Goal: Check status

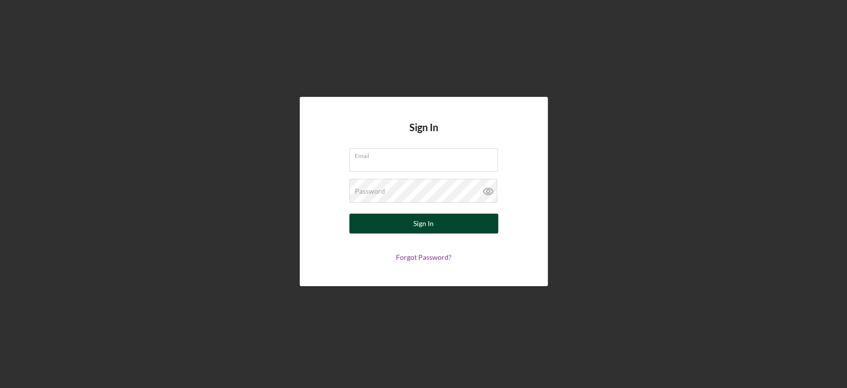
type input "[EMAIL_ADDRESS][DOMAIN_NAME]"
click at [392, 221] on button "Sign In" at bounding box center [423, 223] width 149 height 20
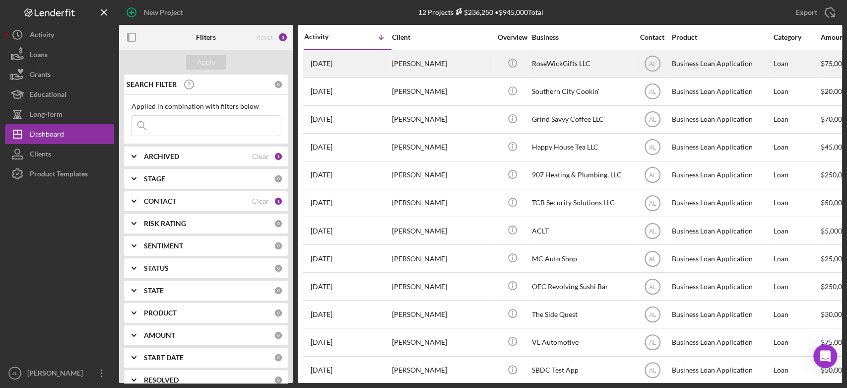
click at [467, 66] on div "[PERSON_NAME]" at bounding box center [441, 64] width 99 height 26
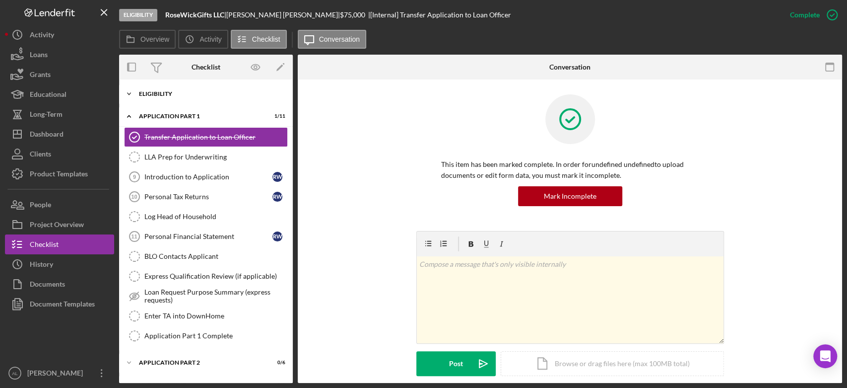
click at [174, 94] on div "Eligibility" at bounding box center [209, 94] width 141 height 6
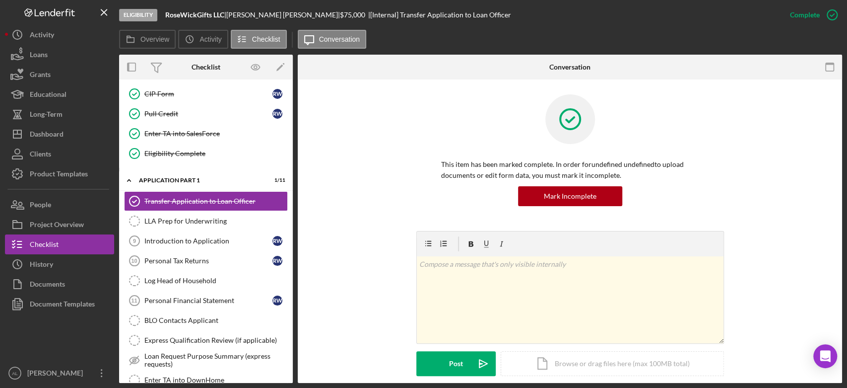
scroll to position [377, 0]
